Goal: Find specific page/section: Find specific page/section

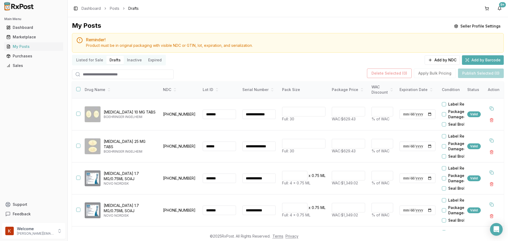
scroll to position [182, 0]
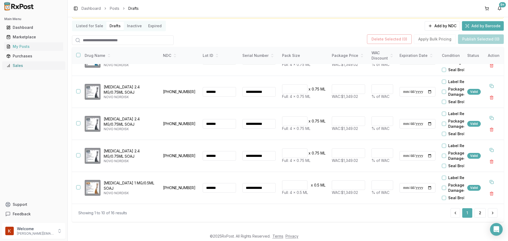
click at [23, 62] on link "Sales" at bounding box center [33, 66] width 59 height 10
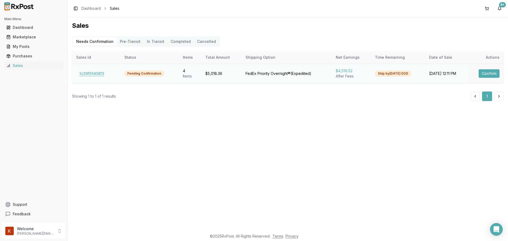
click at [99, 74] on button "1c39f5fd08f3" at bounding box center [91, 73] width 31 height 8
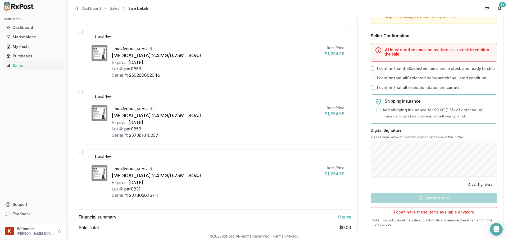
scroll to position [159, 0]
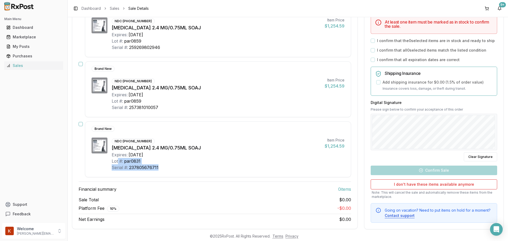
drag, startPoint x: 160, startPoint y: 168, endPoint x: 118, endPoint y: 162, distance: 42.9
click at [118, 162] on div "NDC: 00169-4524-14 Wegovy 2.4 MG/0.75ML SOAJ Expires: 2026-08-31 Lot #: par0831…" at bounding box center [216, 153] width 209 height 33
click at [136, 163] on div "par0831" at bounding box center [132, 161] width 16 height 6
